Goal: Find specific page/section: Find specific page/section

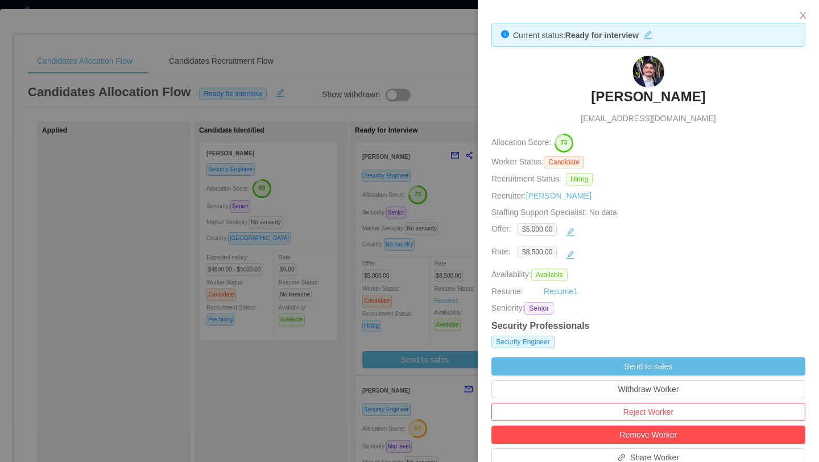
scroll to position [48, 0]
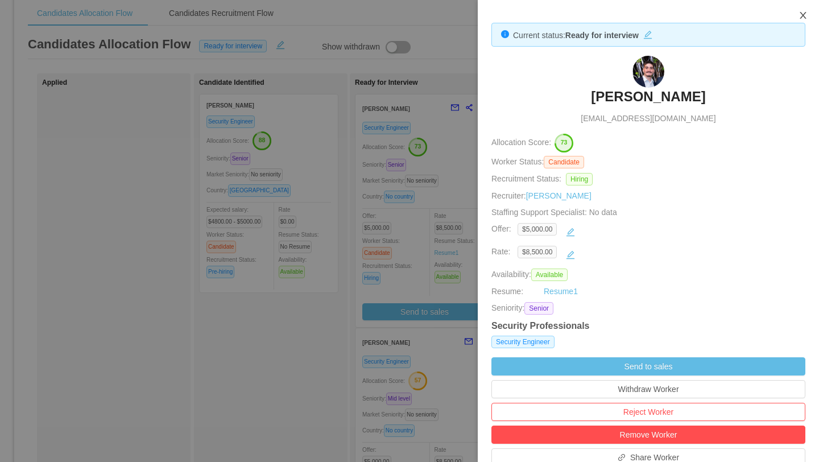
click at [802, 18] on icon "icon: close" at bounding box center [802, 15] width 9 height 9
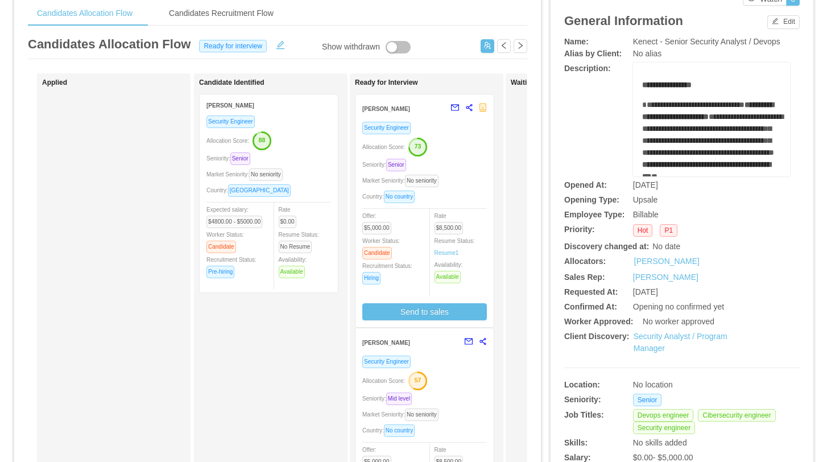
scroll to position [0, 0]
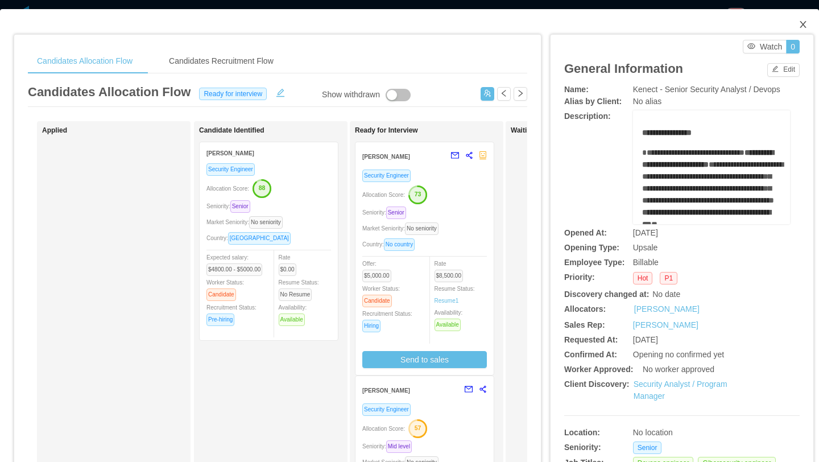
click at [805, 26] on icon "icon: close" at bounding box center [802, 24] width 9 height 9
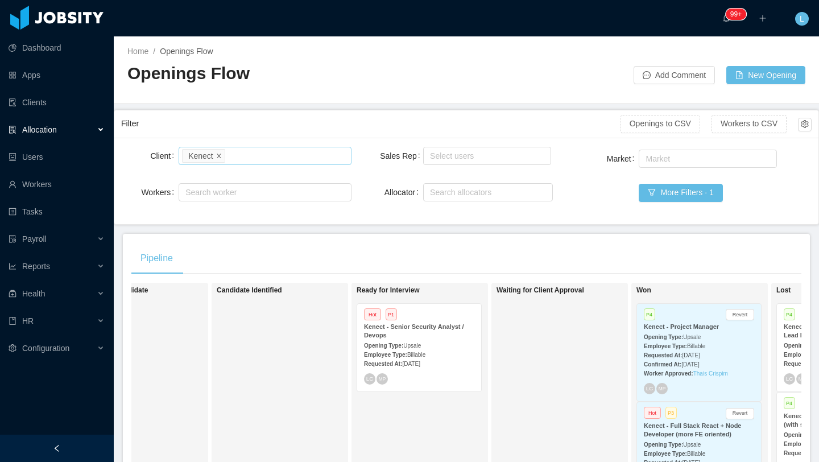
click at [219, 155] on icon "icon: close" at bounding box center [219, 155] width 4 height 4
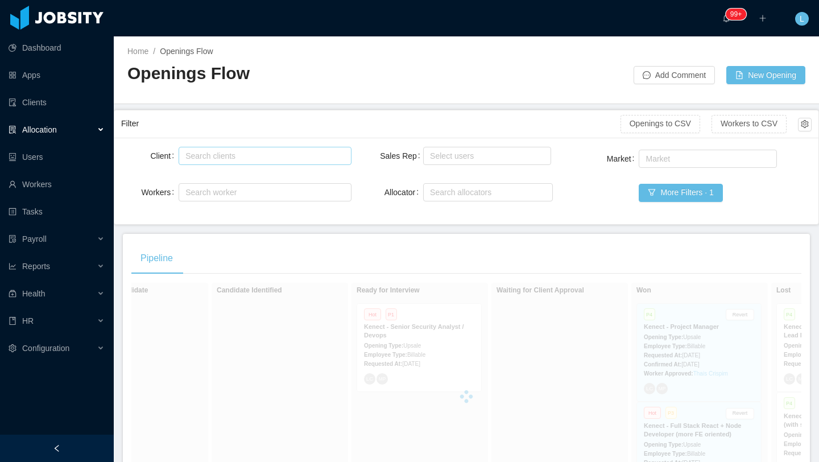
click at [219, 155] on div "Search clients" at bounding box center [261, 155] width 153 height 11
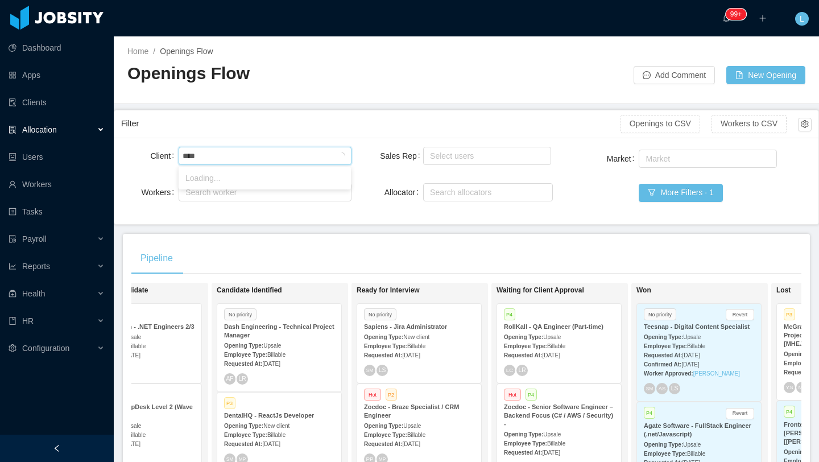
type input "*****"
click at [204, 180] on li "Tibersoft" at bounding box center [264, 178] width 172 height 18
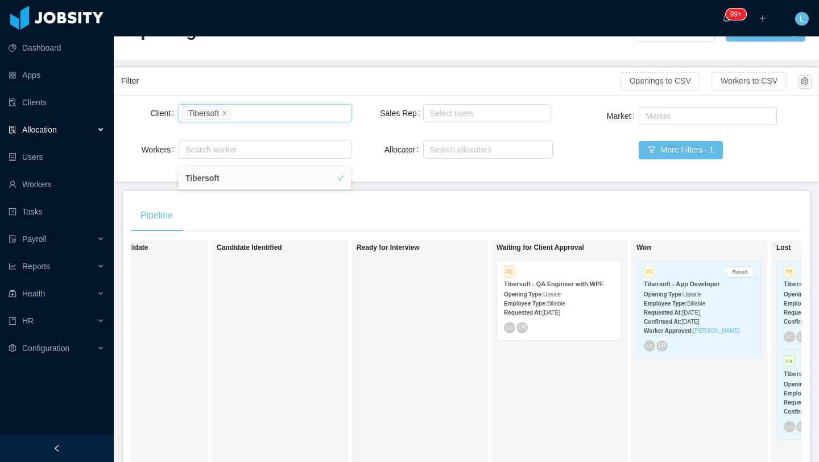
scroll to position [76, 0]
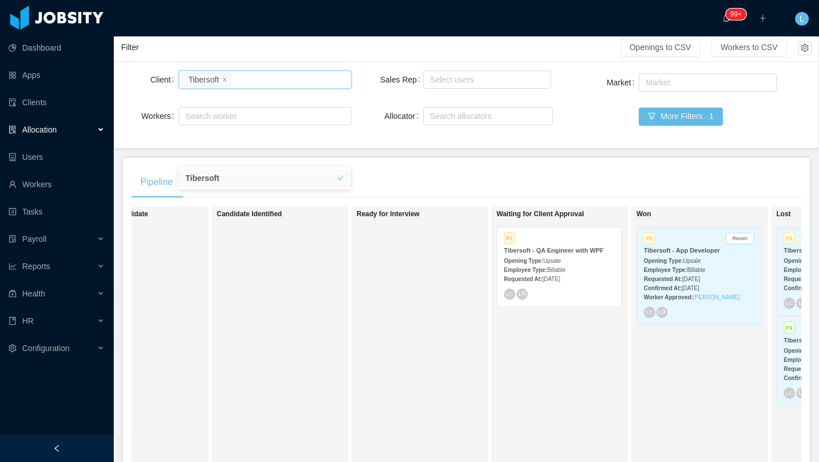
click at [558, 268] on span "Billable" at bounding box center [556, 270] width 18 height 6
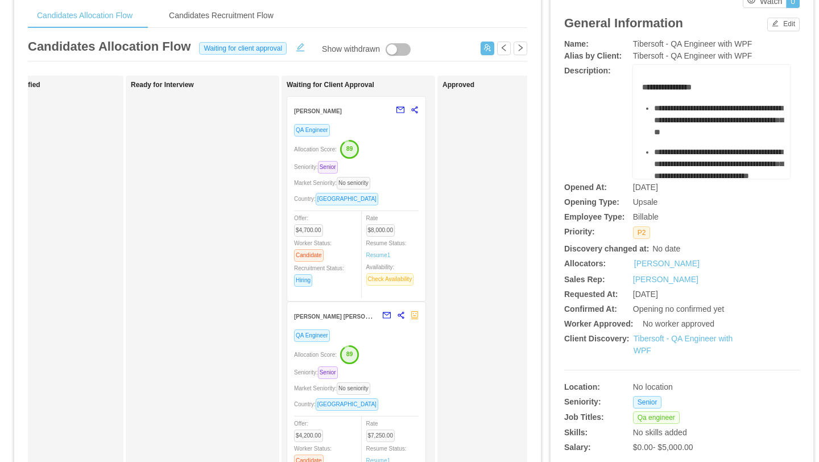
scroll to position [53, 0]
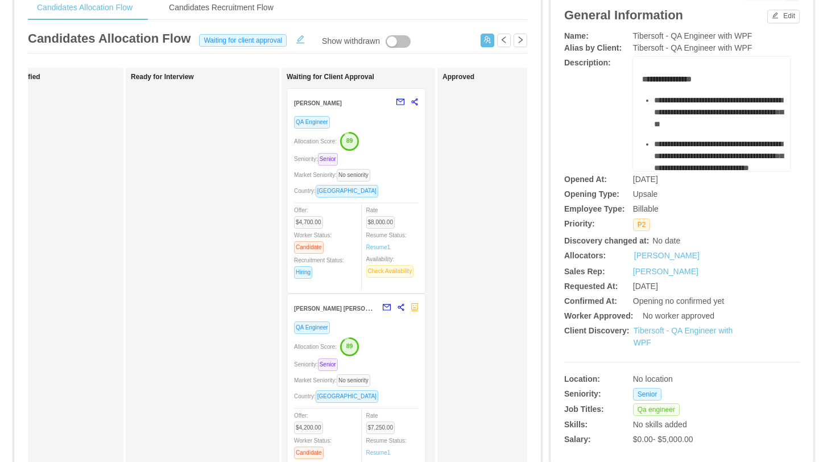
click at [403, 158] on div "Seniority: Senior" at bounding box center [356, 158] width 124 height 13
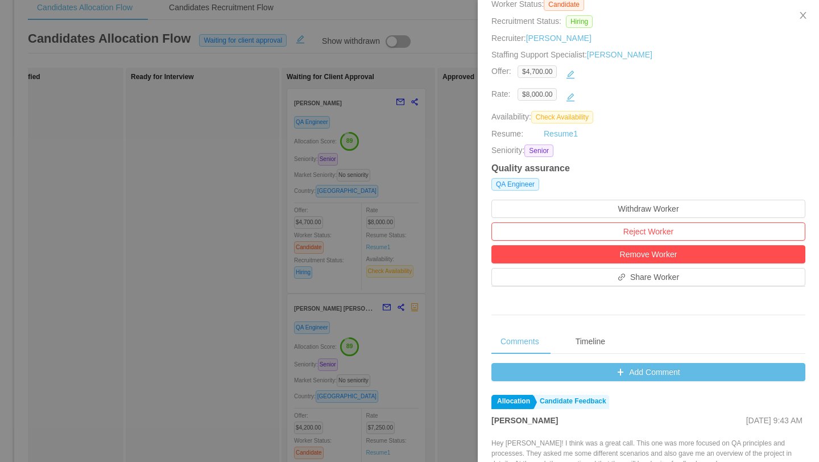
scroll to position [151, 0]
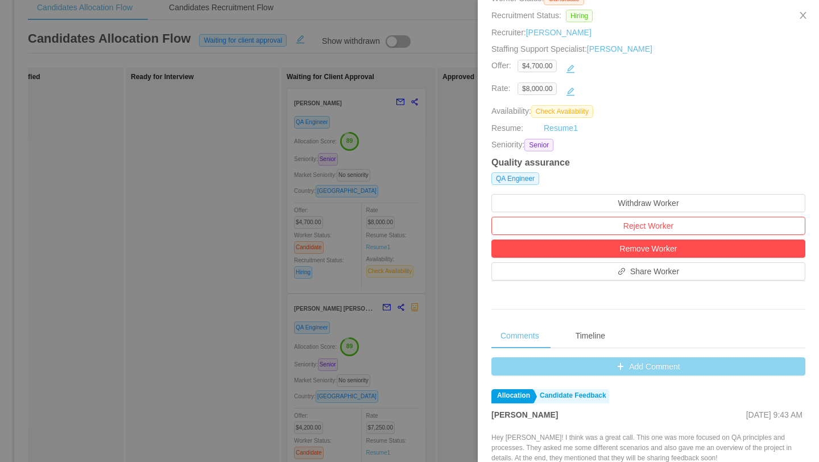
click at [636, 369] on button "Add Comment" at bounding box center [648, 366] width 314 height 18
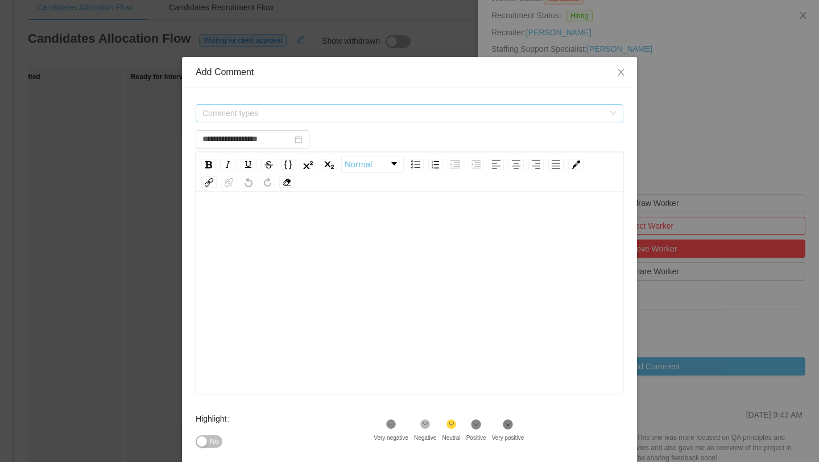
click at [337, 114] on span "Comment types" at bounding box center [402, 112] width 401 height 11
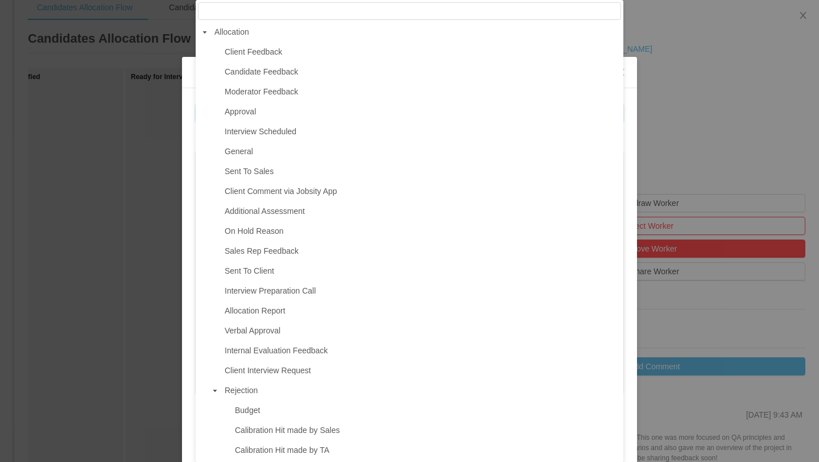
scroll to position [6, 0]
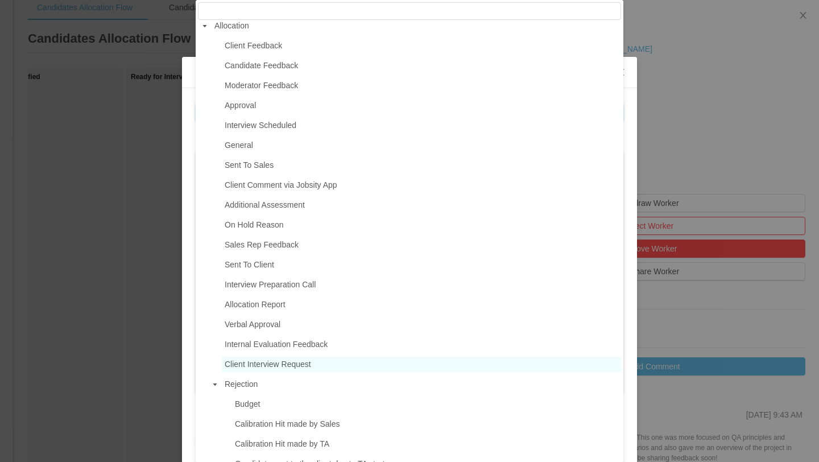
click at [308, 367] on span "Client Interview Request" at bounding box center [268, 363] width 86 height 9
type input "**********"
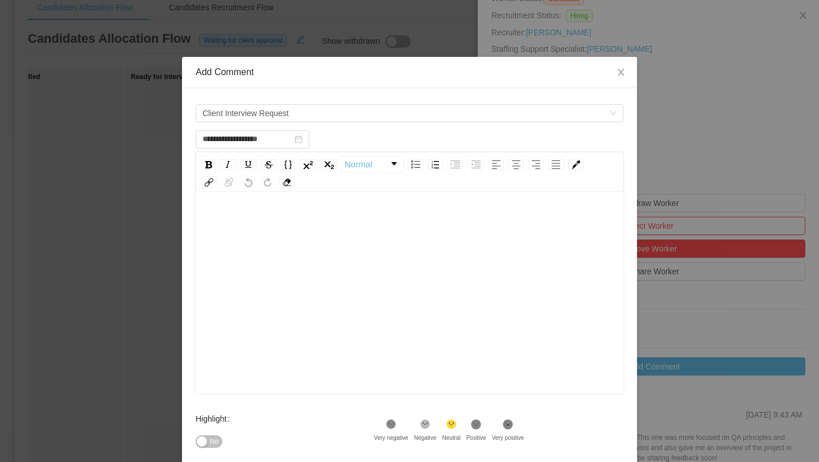
click at [256, 226] on div "rdw-editor" at bounding box center [410, 222] width 410 height 23
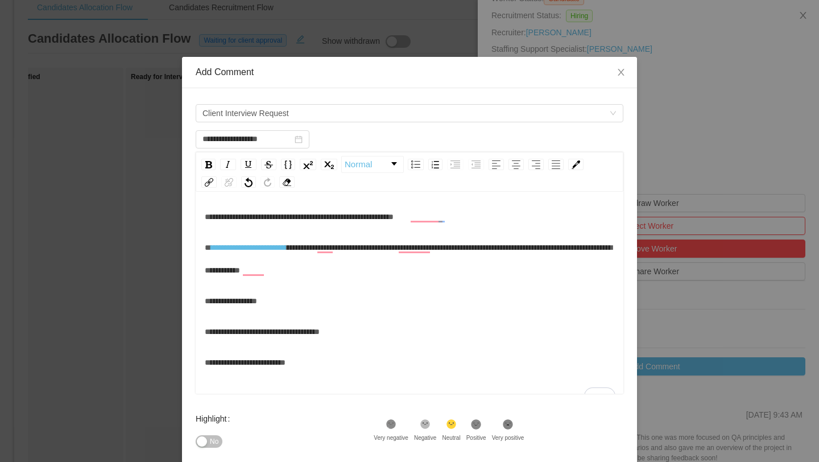
scroll to position [14, 0]
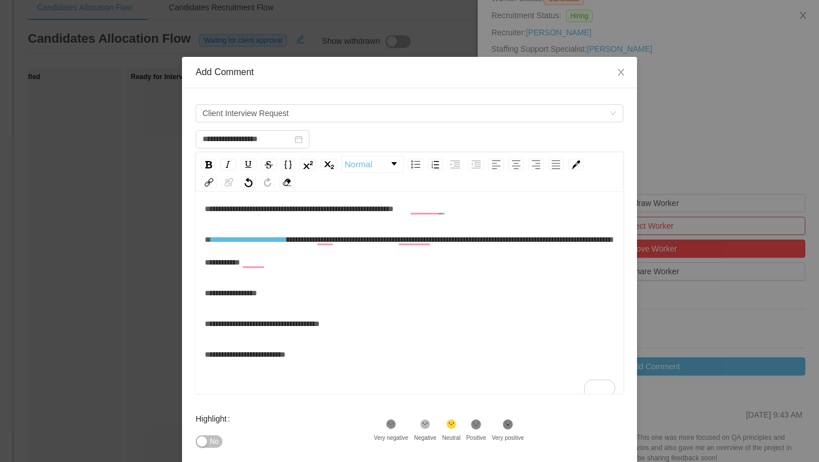
click at [348, 210] on span "**********" at bounding box center [299, 209] width 189 height 8
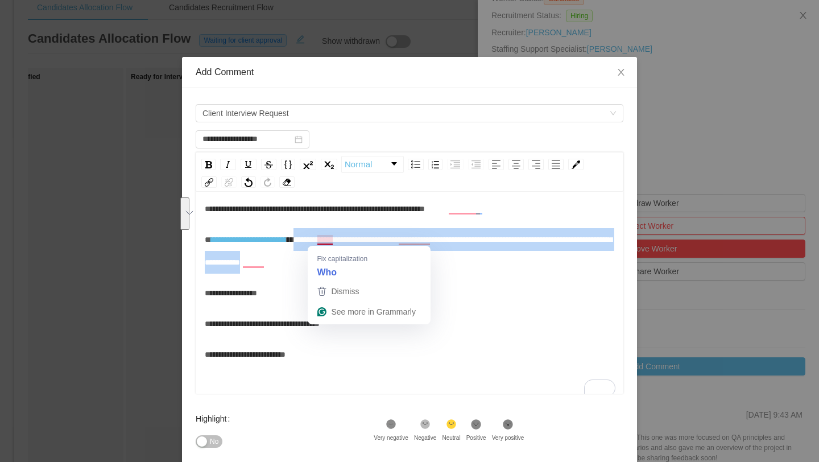
drag, startPoint x: 379, startPoint y: 263, endPoint x: 316, endPoint y: 244, distance: 65.3
click at [316, 244] on div "**********" at bounding box center [410, 250] width 410 height 45
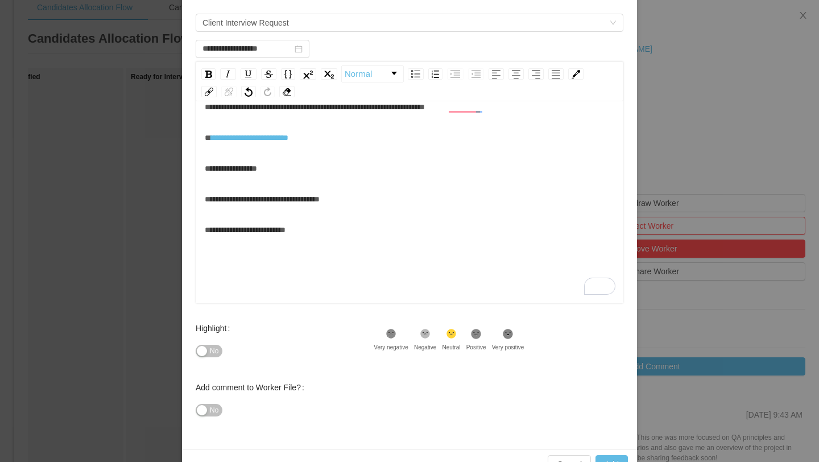
scroll to position [121, 0]
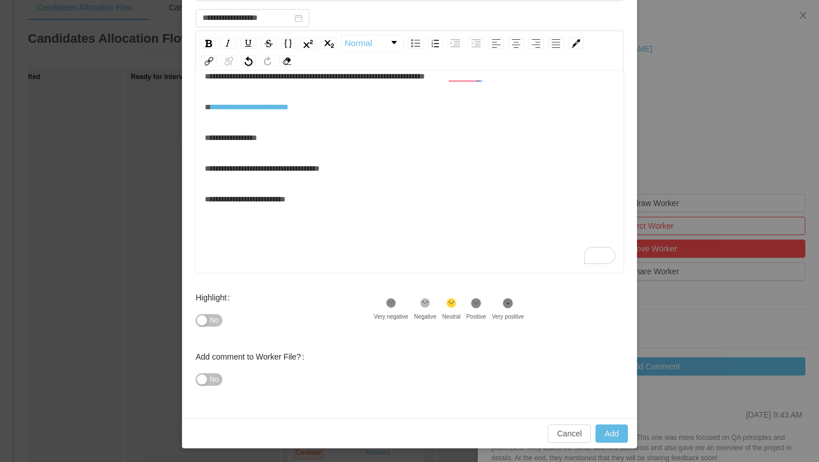
click at [460, 83] on div "**********" at bounding box center [410, 76] width 410 height 23
click at [425, 78] on span "**********" at bounding box center [315, 76] width 220 height 8
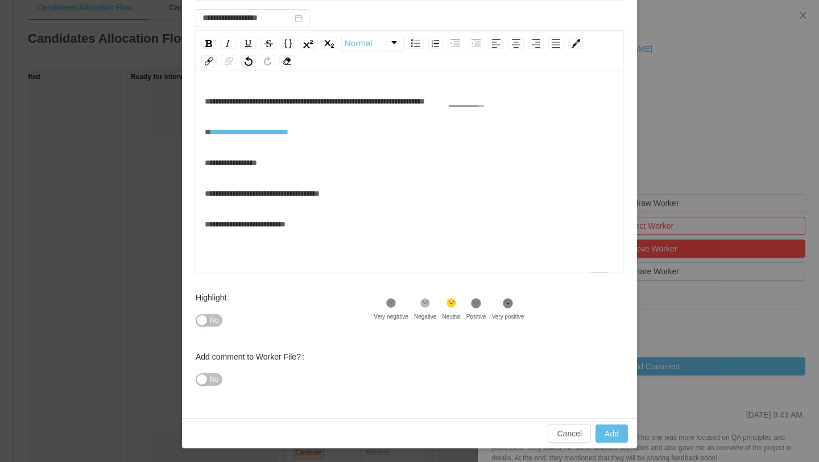
scroll to position [25, 0]
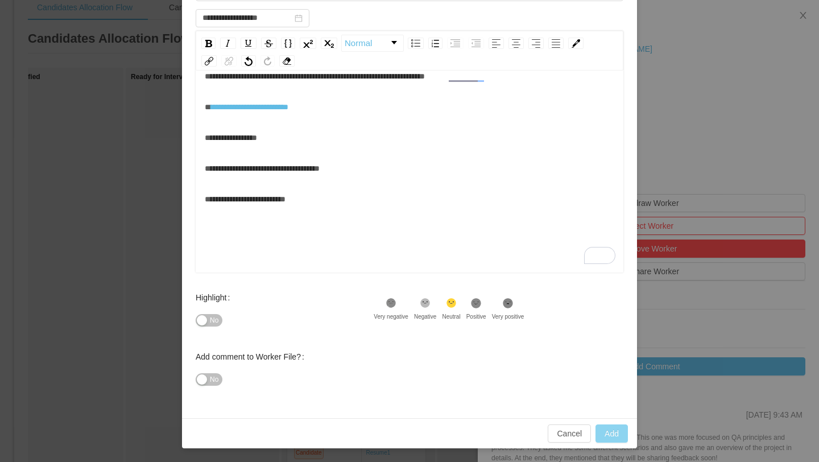
type input "**********"
click at [612, 434] on button "Add" at bounding box center [611, 433] width 32 height 18
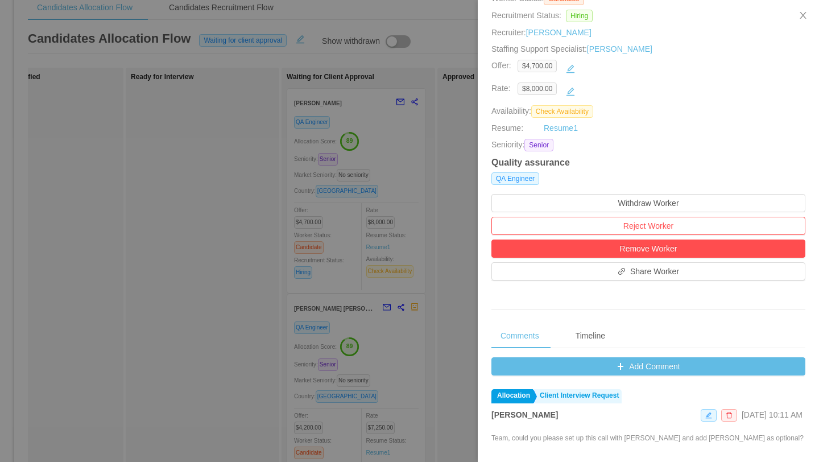
scroll to position [0, 0]
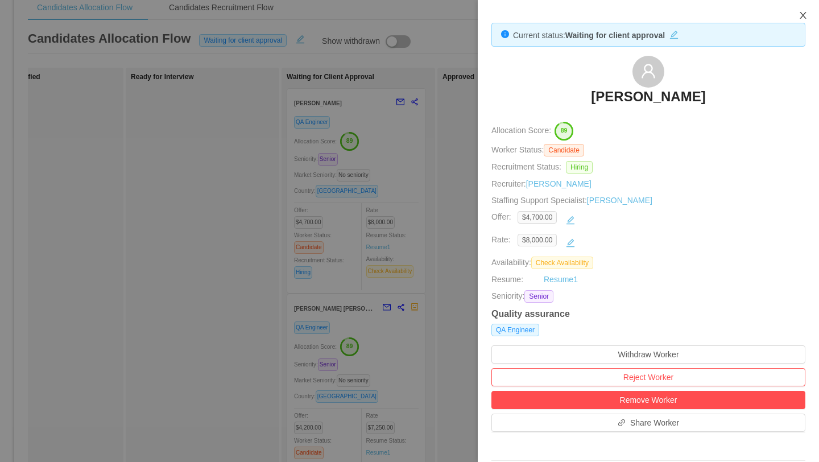
click at [802, 15] on icon "icon: close" at bounding box center [802, 15] width 6 height 7
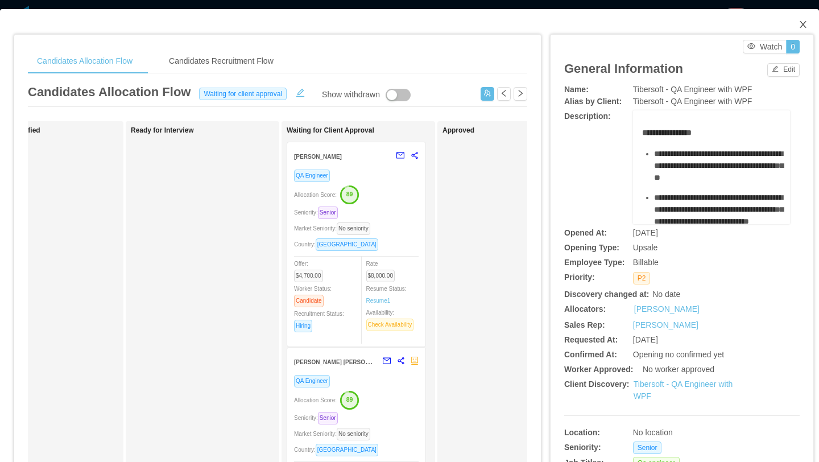
click at [801, 26] on icon "icon: close" at bounding box center [802, 24] width 6 height 7
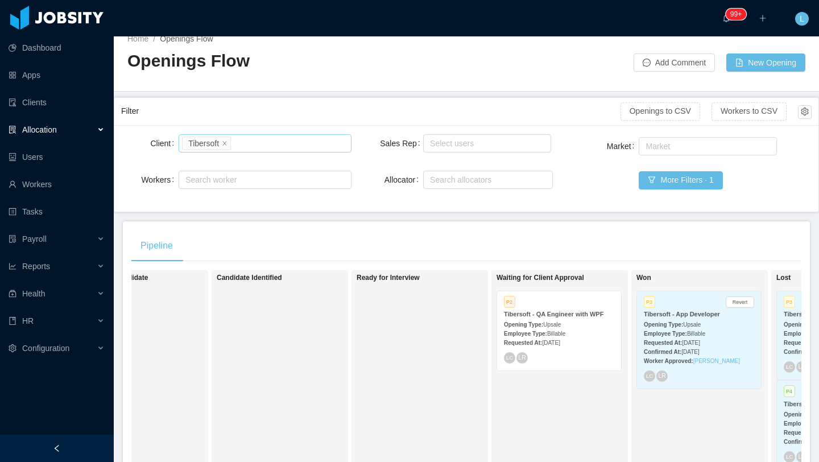
scroll to position [3, 0]
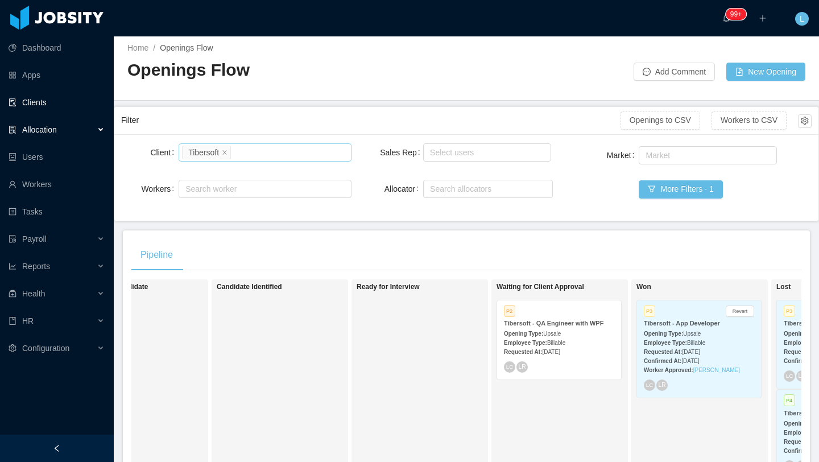
click at [52, 95] on link "Clients" at bounding box center [57, 102] width 96 height 23
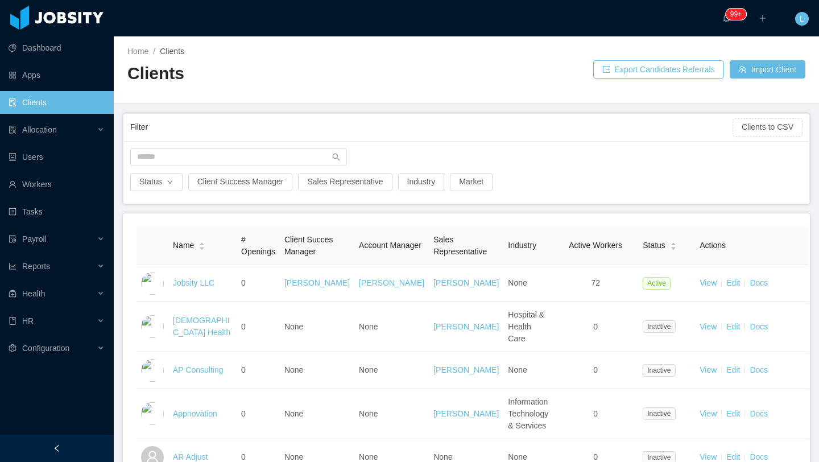
click at [264, 147] on div "Status Client Success Manager Sales Representative Industry Market" at bounding box center [466, 172] width 686 height 63
click at [265, 154] on input "text" at bounding box center [238, 157] width 217 height 18
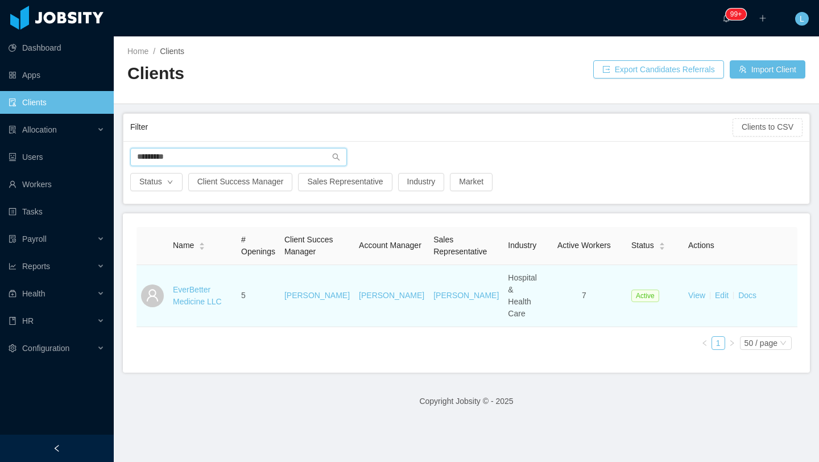
type input "*********"
click at [194, 294] on td "EverBetter Medicine LLC" at bounding box center [202, 296] width 68 height 62
click at [195, 289] on link "EverBetter Medicine LLC" at bounding box center [197, 295] width 49 height 21
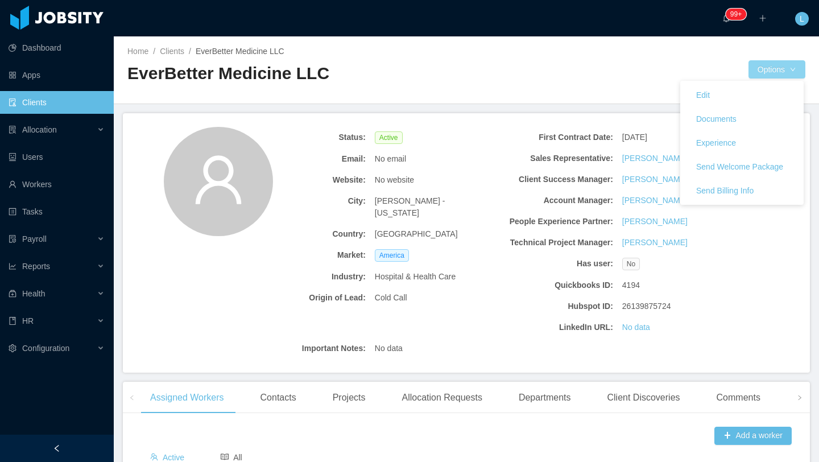
click at [777, 73] on button "Options" at bounding box center [776, 69] width 57 height 18
click at [722, 127] on button "Documents" at bounding box center [716, 119] width 59 height 18
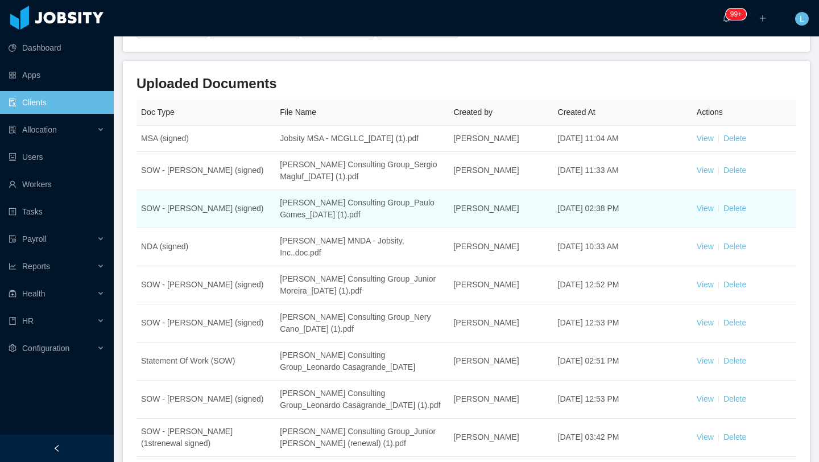
scroll to position [108, 0]
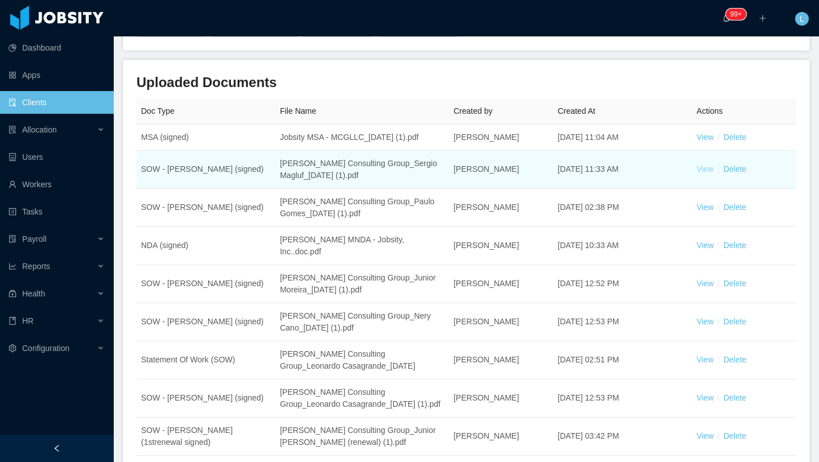
click at [701, 173] on link "View" at bounding box center [704, 168] width 17 height 9
